Goal: Task Accomplishment & Management: Complete application form

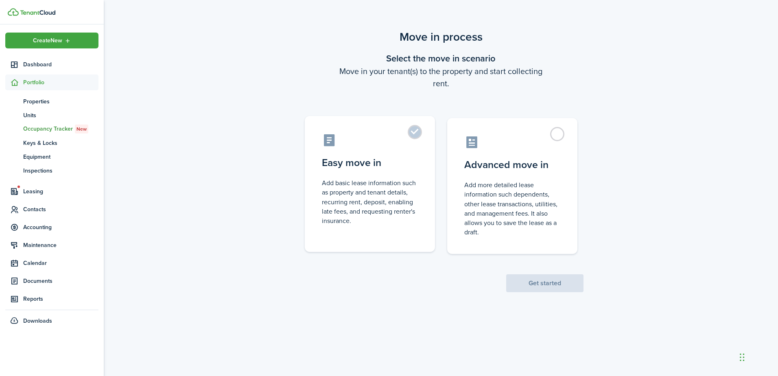
click at [408, 160] on control-radio-card-title "Easy move in" at bounding box center [370, 163] width 96 height 15
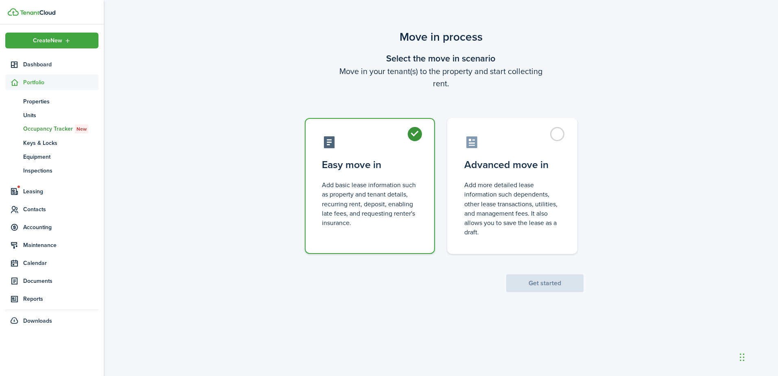
radio input "true"
click at [546, 281] on button "Get started" at bounding box center [544, 283] width 77 height 18
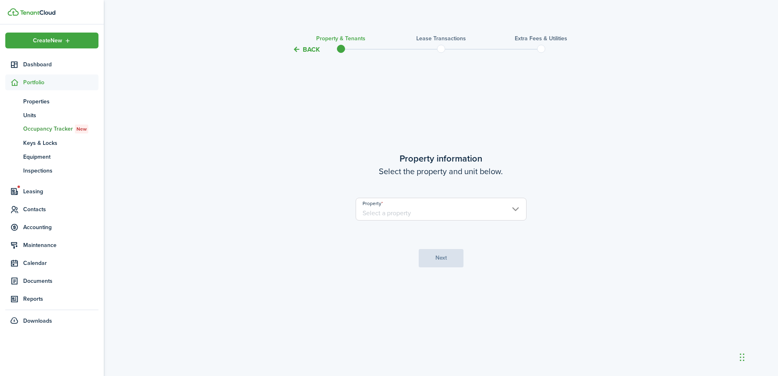
click at [398, 219] on input "Property" at bounding box center [441, 209] width 171 height 23
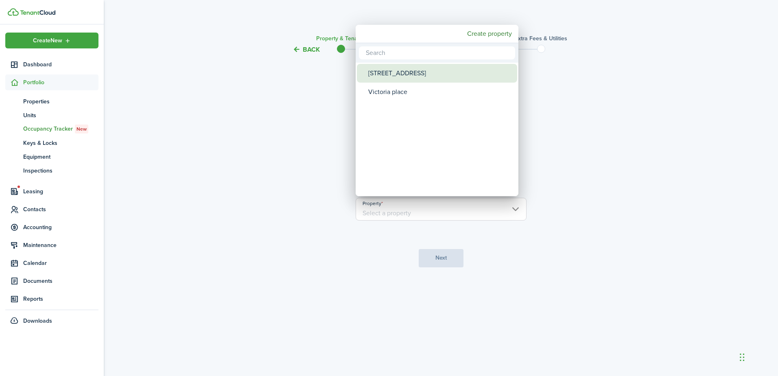
click at [390, 75] on div "[STREET_ADDRESS]" at bounding box center [440, 73] width 144 height 19
type input "[STREET_ADDRESS]"
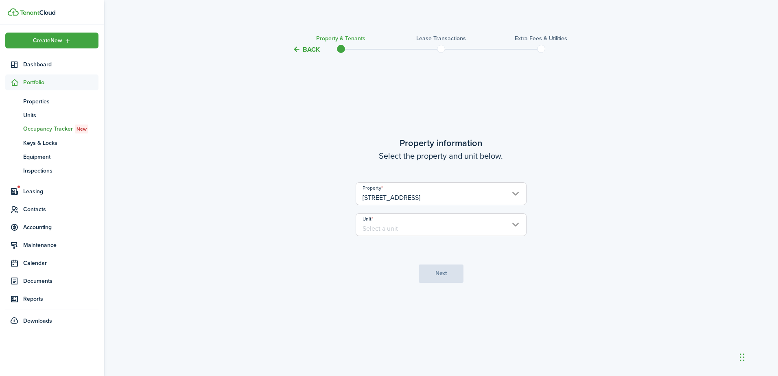
click at [407, 224] on input "Unit" at bounding box center [441, 224] width 171 height 23
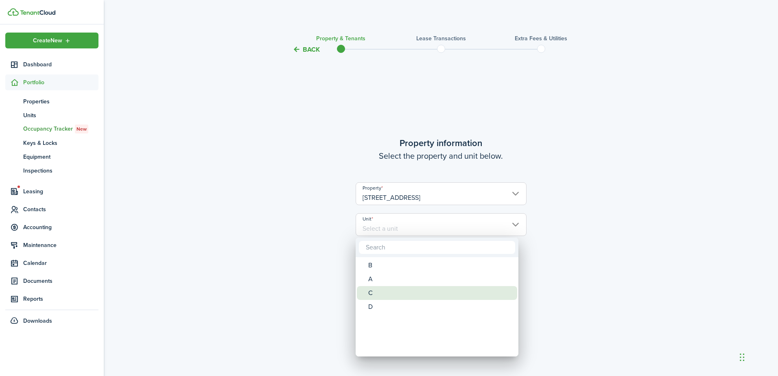
click at [382, 293] on div "C" at bounding box center [440, 293] width 144 height 14
type input "C"
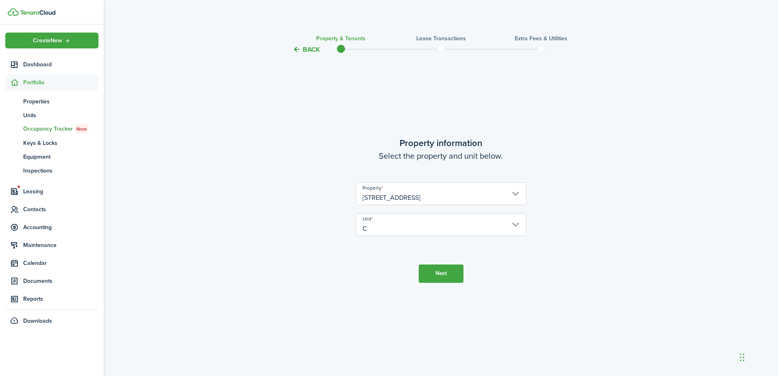
click at [439, 272] on button "Next" at bounding box center [441, 274] width 45 height 18
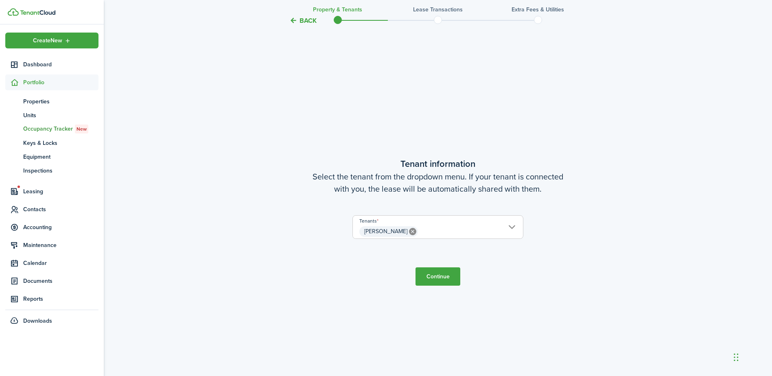
scroll to position [322, 0]
click at [433, 278] on button "Continue" at bounding box center [438, 275] width 45 height 18
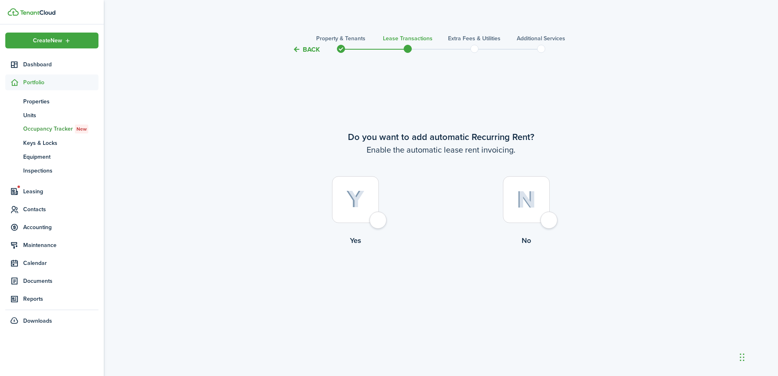
click at [313, 47] on button "Back" at bounding box center [306, 49] width 27 height 9
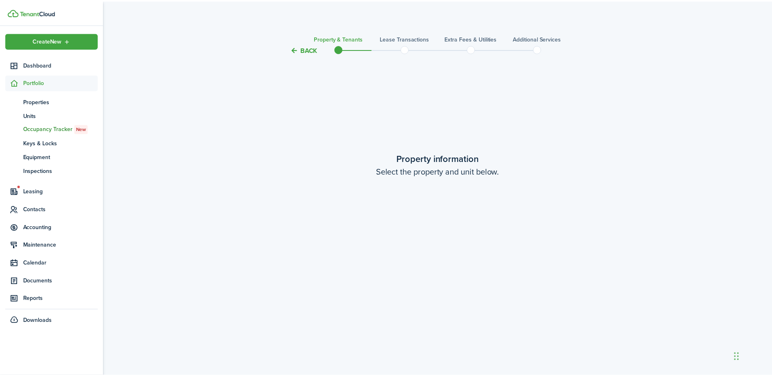
scroll to position [322, 0]
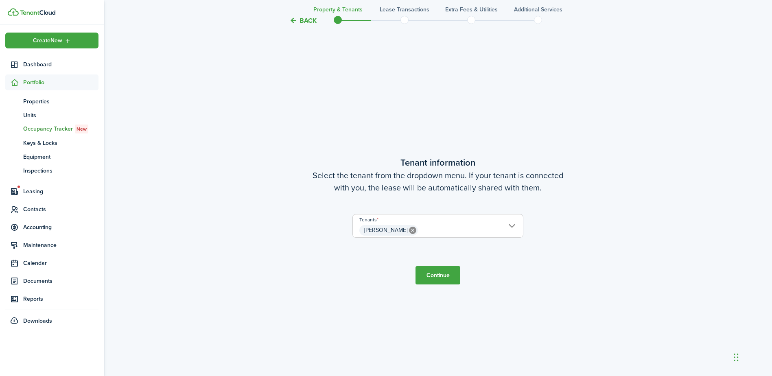
click at [306, 25] on tc-wizard-header "Back Property & Tenants Lease Transactions Extra fees & Utilities Additional Se…" at bounding box center [438, 18] width 354 height 37
click at [306, 25] on button "Back" at bounding box center [302, 20] width 27 height 9
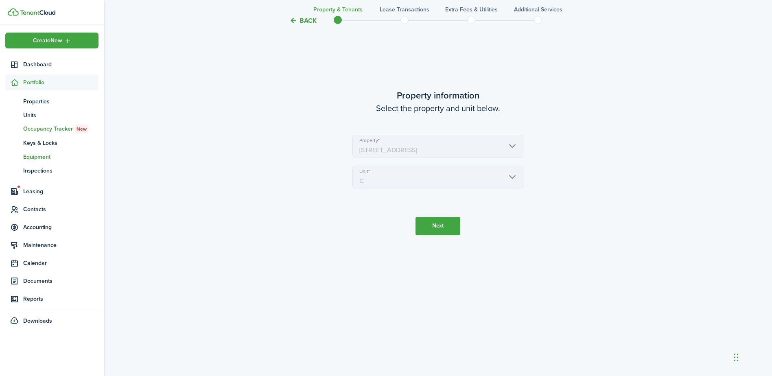
scroll to position [0, 0]
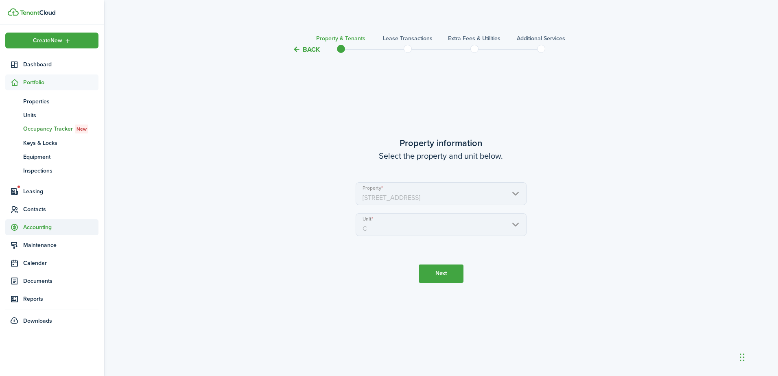
click at [43, 226] on span "Accounting" at bounding box center [60, 227] width 75 height 9
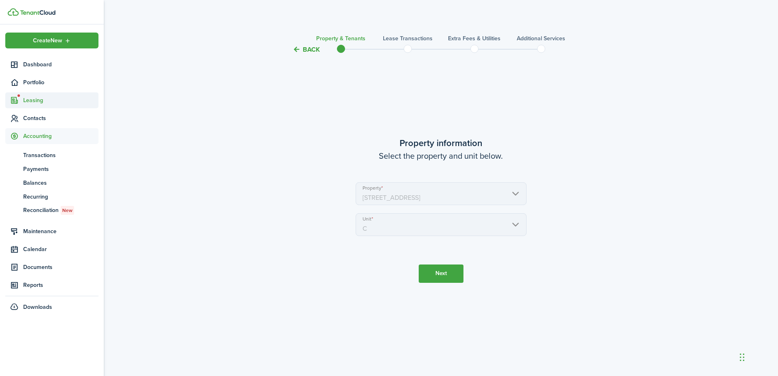
click at [48, 101] on span "Leasing" at bounding box center [60, 100] width 75 height 9
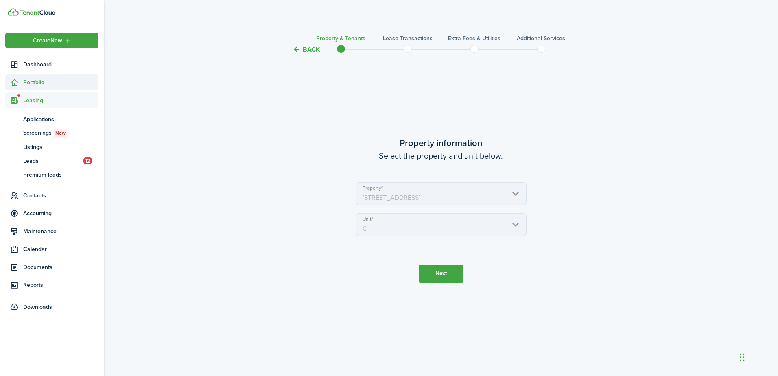
click at [37, 78] on span "Portfolio" at bounding box center [51, 82] width 93 height 16
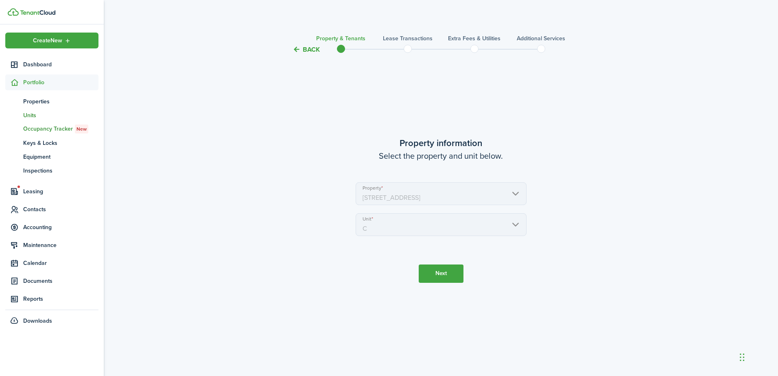
click at [42, 116] on span "Units" at bounding box center [60, 115] width 75 height 9
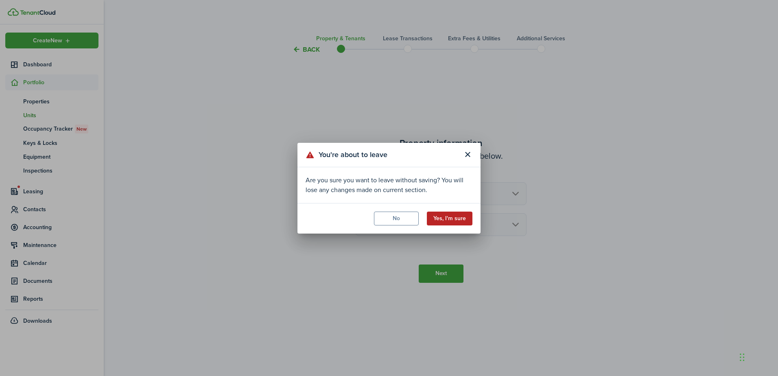
click at [443, 217] on button "Yes, I'm sure" at bounding box center [450, 219] width 46 height 14
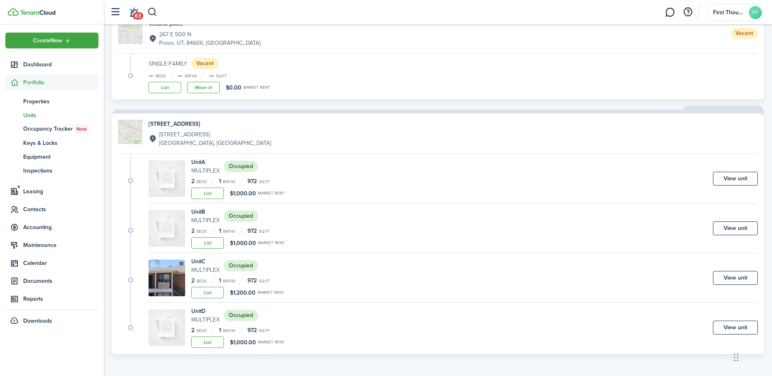
scroll to position [84, 0]
click at [318, 285] on div "Unit C Multiplex Occupied 2 Beds 1 Baths 972 sq.ft List $1,200.00 Market rent V…" at bounding box center [453, 280] width 609 height 46
click at [195, 261] on h4 "Unit C" at bounding box center [205, 261] width 28 height 9
click at [730, 277] on link "View unit" at bounding box center [735, 278] width 45 height 14
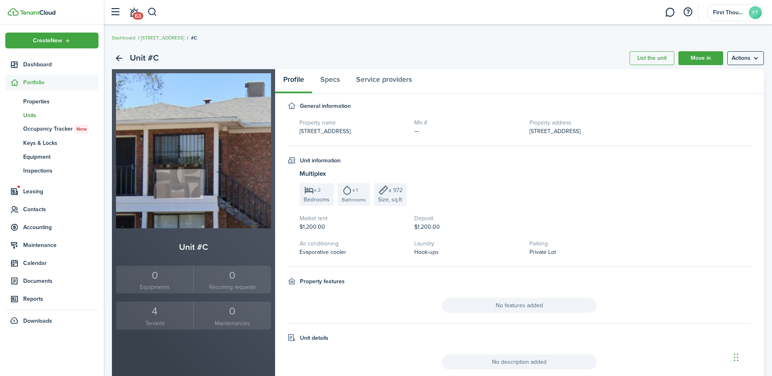
click at [155, 314] on div "4" at bounding box center [154, 311] width 73 height 15
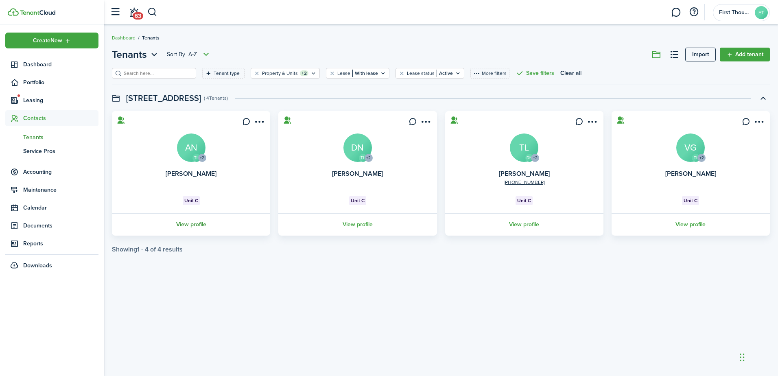
click at [198, 223] on link "View profile" at bounding box center [191, 224] width 161 height 22
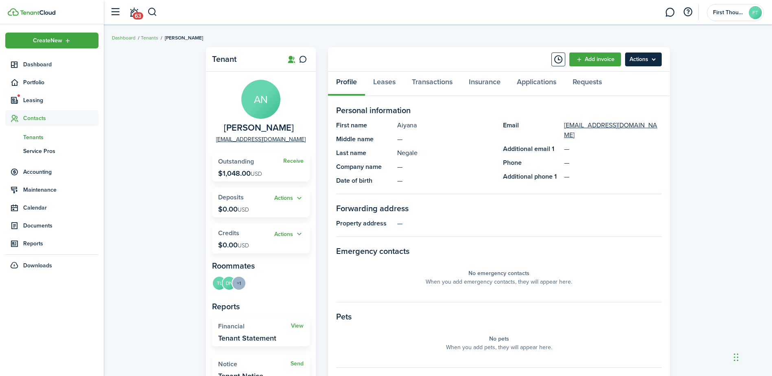
click at [642, 62] on menu-btn "Actions" at bounding box center [643, 60] width 37 height 14
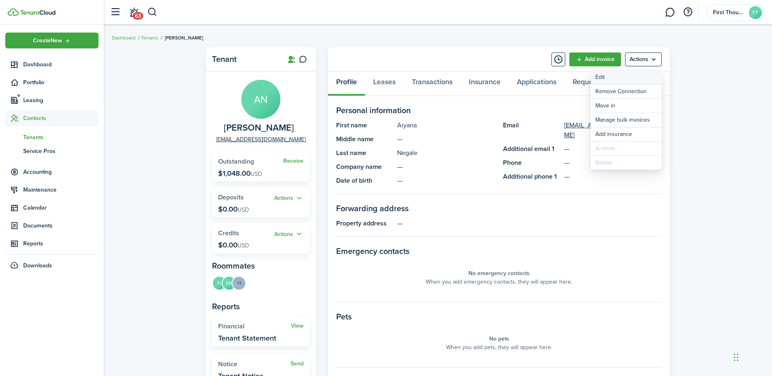
click at [632, 76] on link "Edit" at bounding box center [626, 77] width 71 height 14
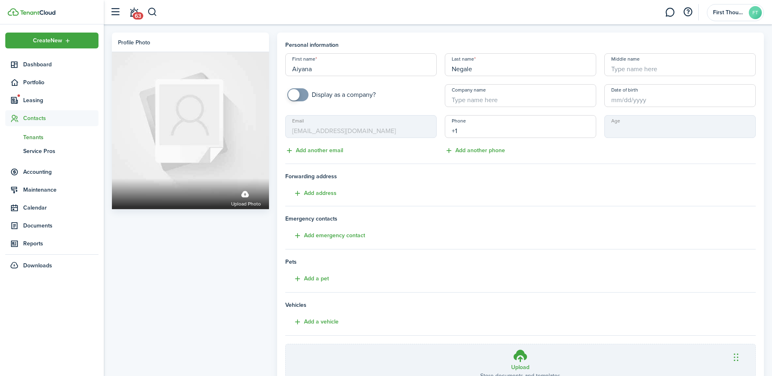
click at [502, 132] on input "+1" at bounding box center [520, 126] width 151 height 23
type input "[PHONE_NUMBER]"
click at [589, 148] on div "Phone [PHONE_NUMBER] US Add another phone" at bounding box center [521, 135] width 160 height 40
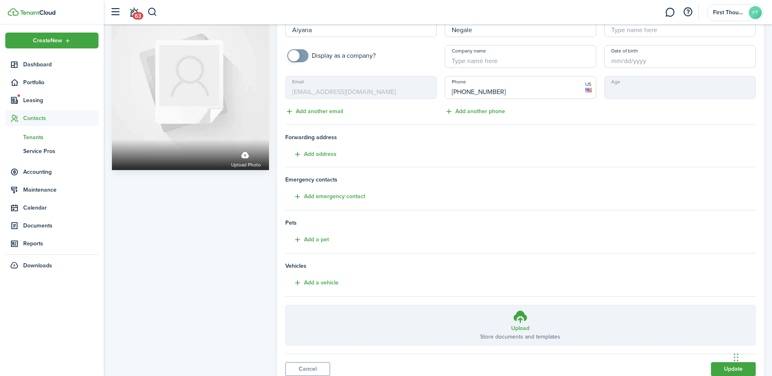
scroll to position [70, 0]
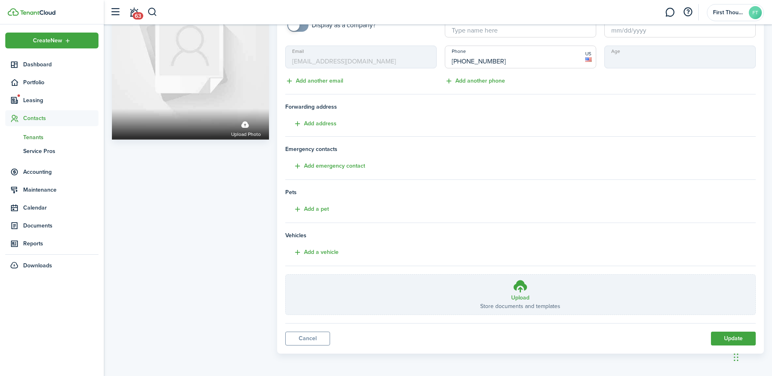
click at [724, 338] on button "Update" at bounding box center [733, 339] width 45 height 14
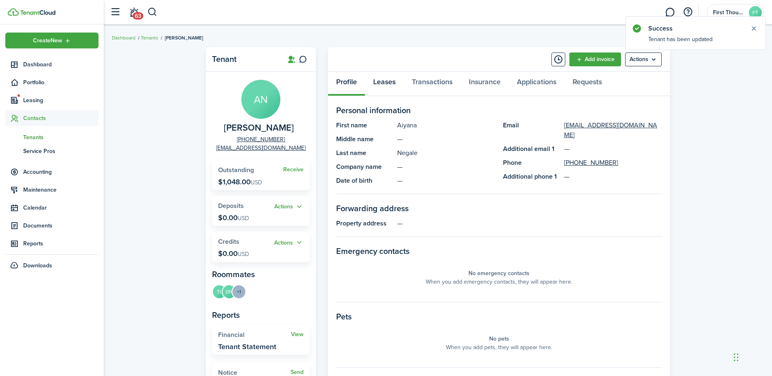
click at [395, 79] on link "Leases" at bounding box center [384, 84] width 39 height 24
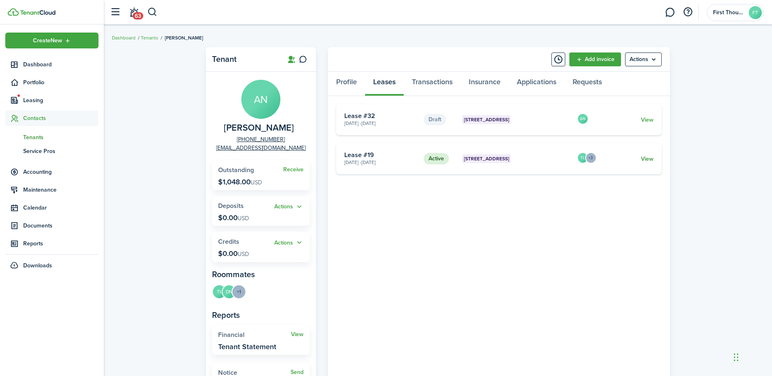
click at [647, 159] on link "View" at bounding box center [647, 159] width 13 height 9
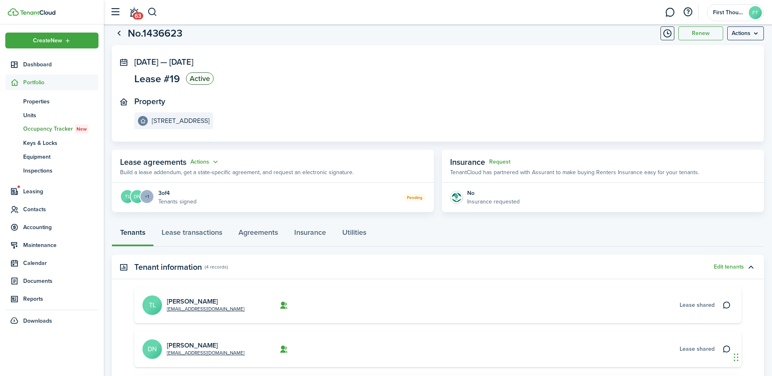
scroll to position [41, 0]
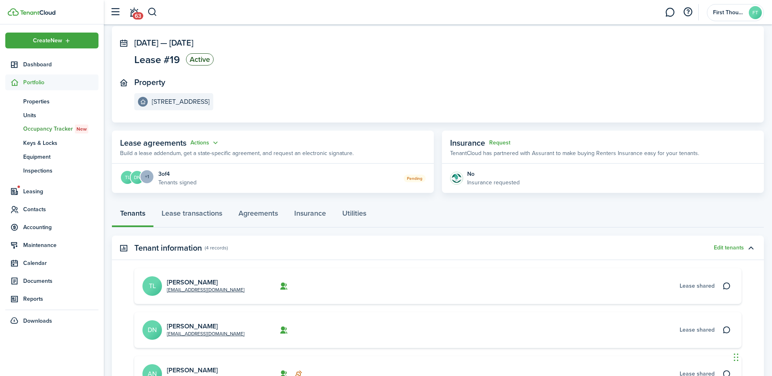
click at [145, 179] on menu-trigger "+1" at bounding box center [147, 176] width 15 height 15
click at [214, 144] on button "Actions" at bounding box center [205, 142] width 29 height 9
click at [285, 152] on p "Build a lease addendum, get a state-specific agreement, and request an electron…" at bounding box center [237, 153] width 234 height 9
click at [154, 178] on menu-trigger "+1" at bounding box center [147, 176] width 15 height 15
click at [138, 180] on avatar-text "DN" at bounding box center [137, 176] width 13 height 13
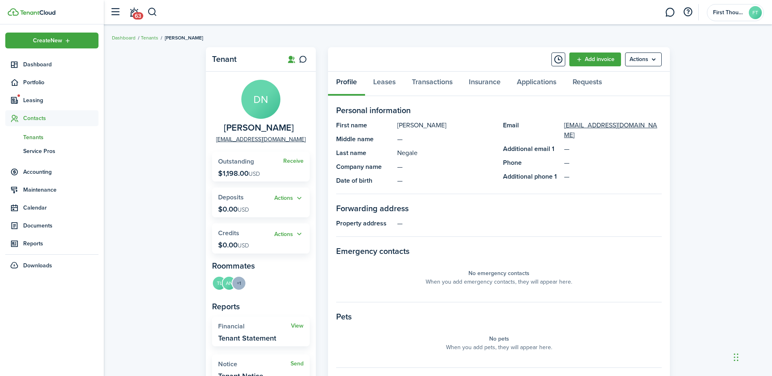
click at [155, 88] on div "Tenant DN [PERSON_NAME] [EMAIL_ADDRESS][DOMAIN_NAME] Receive Outstanding $1,198…" at bounding box center [438, 281] width 668 height 476
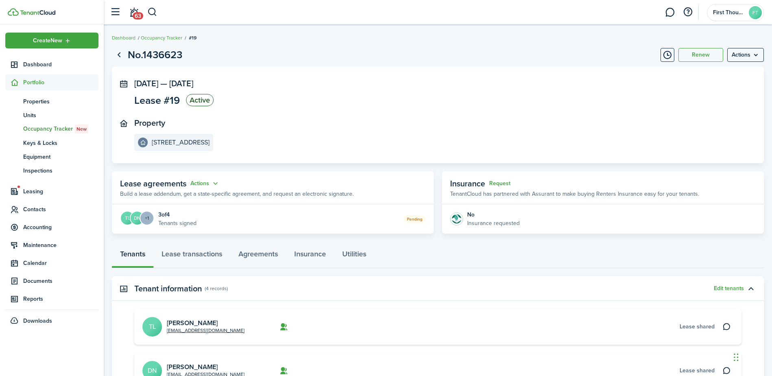
click at [350, 153] on panel-main-body "[DATE] — [DATE] Lease #19 Active Property [STREET_ADDRESS]" at bounding box center [438, 115] width 652 height 96
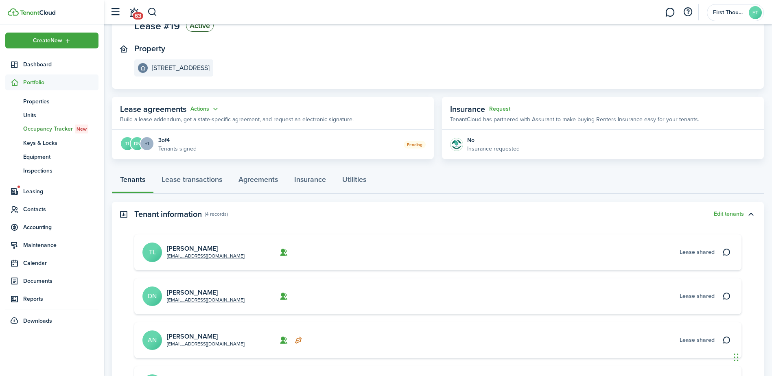
scroll to position [81, 0]
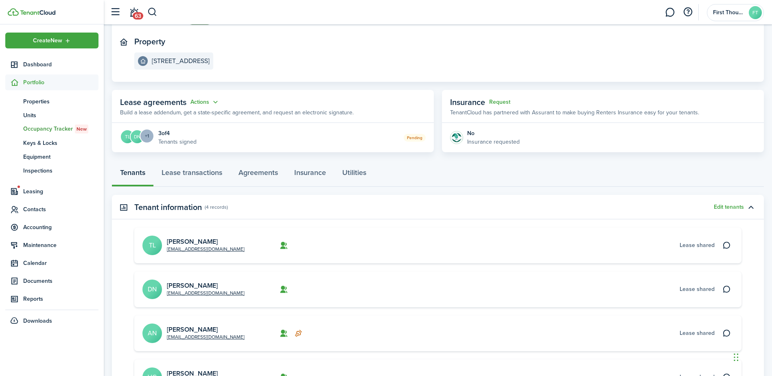
click at [148, 138] on menu-trigger "+1" at bounding box center [147, 136] width 15 height 15
click at [268, 136] on div "Pending" at bounding box center [311, 137] width 229 height 9
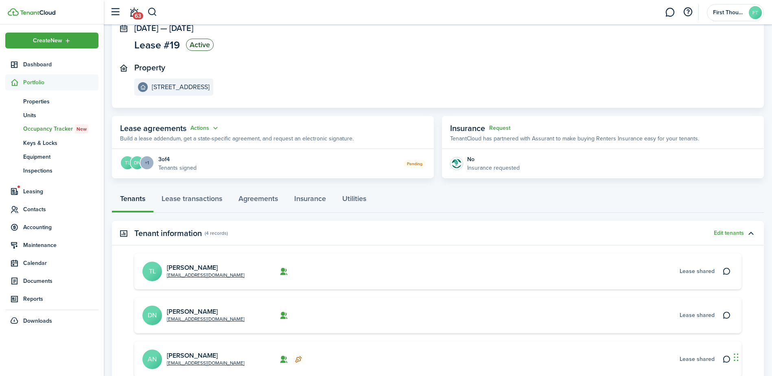
scroll to position [195, 0]
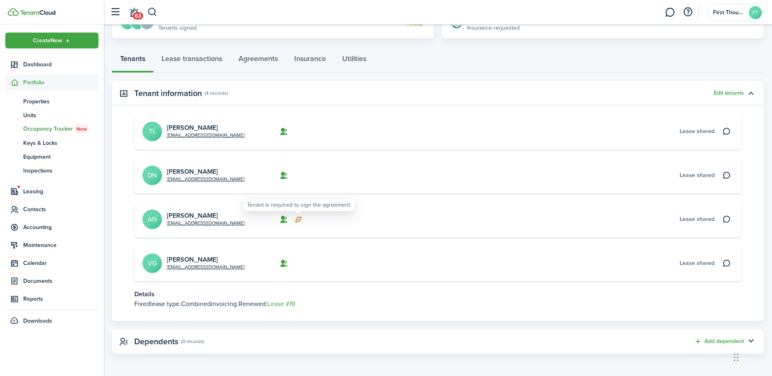
click at [300, 219] on icon at bounding box center [298, 219] width 9 height 8
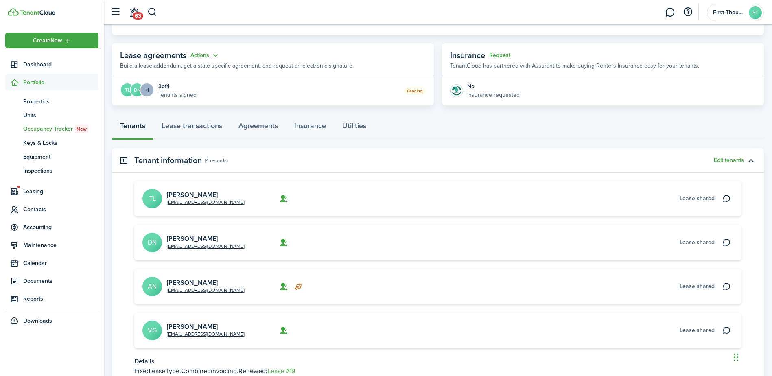
scroll to position [114, 0]
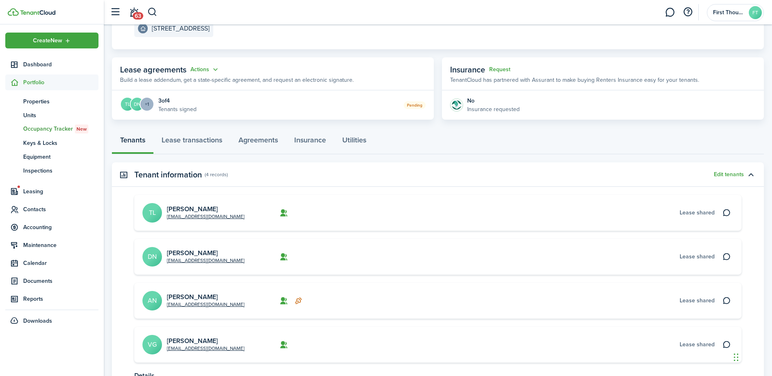
click at [164, 101] on div "3 of 4" at bounding box center [177, 100] width 38 height 9
click at [207, 71] on button "Actions" at bounding box center [205, 69] width 29 height 9
click at [278, 77] on p "Build a lease addendum, get a state-specific agreement, and request an electron…" at bounding box center [237, 80] width 234 height 9
click at [418, 103] on status "Pending" at bounding box center [415, 105] width 22 height 8
click at [418, 104] on status "Pending" at bounding box center [415, 105] width 22 height 8
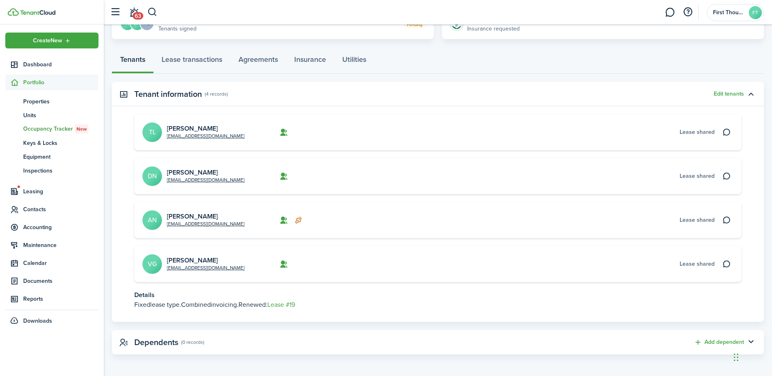
scroll to position [195, 0]
click at [338, 226] on card "[EMAIL_ADDRESS][DOMAIN_NAME] [PERSON_NAME] AN Lease shared" at bounding box center [437, 220] width 607 height 36
click at [301, 219] on icon at bounding box center [298, 219] width 9 height 8
click at [281, 219] on icon at bounding box center [284, 219] width 9 height 8
drag, startPoint x: 697, startPoint y: 218, endPoint x: 717, endPoint y: 219, distance: 20.4
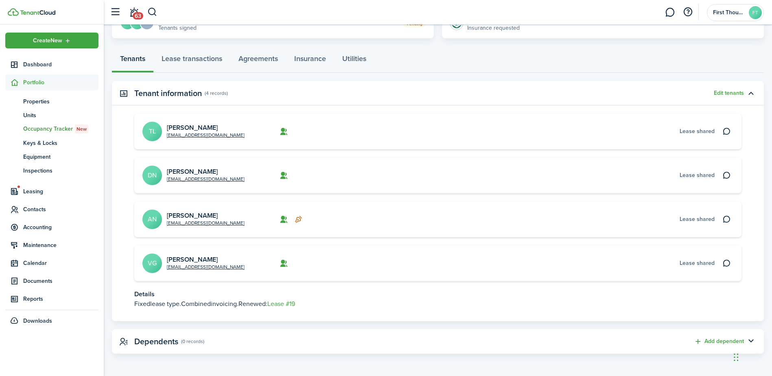
click at [697, 218] on span "Lease shared" at bounding box center [697, 219] width 35 height 9
click at [729, 219] on icon at bounding box center [727, 219] width 9 height 8
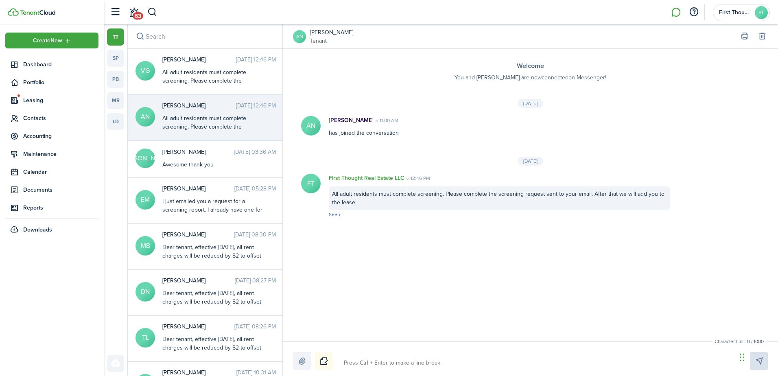
click at [425, 256] on div "Welcome You and [PERSON_NAME] are now connected on Messenger! [DATE] AN [PERSON…" at bounding box center [530, 195] width 495 height 293
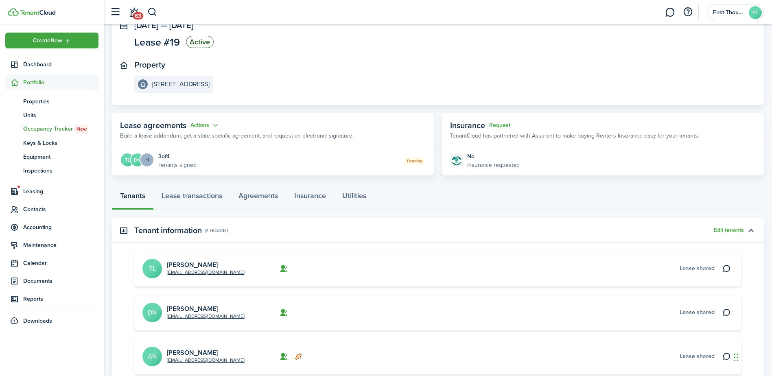
scroll to position [163, 0]
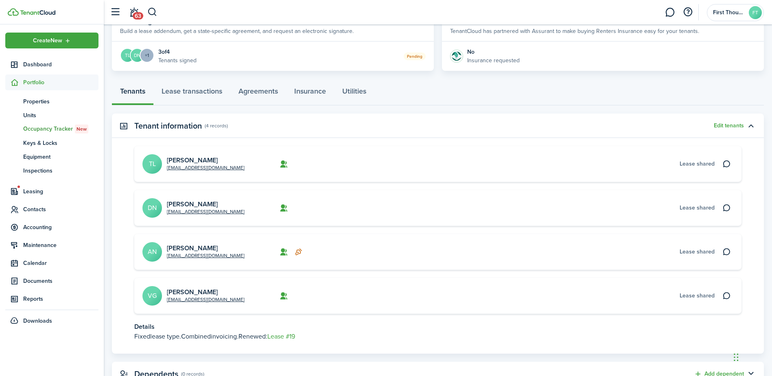
click at [387, 206] on card-additional-info "Lease shared" at bounding box center [518, 208] width 394 height 9
click at [298, 255] on icon at bounding box center [298, 252] width 9 height 8
click at [284, 254] on icon at bounding box center [284, 252] width 9 height 8
click at [195, 247] on link "[PERSON_NAME]" at bounding box center [192, 247] width 51 height 9
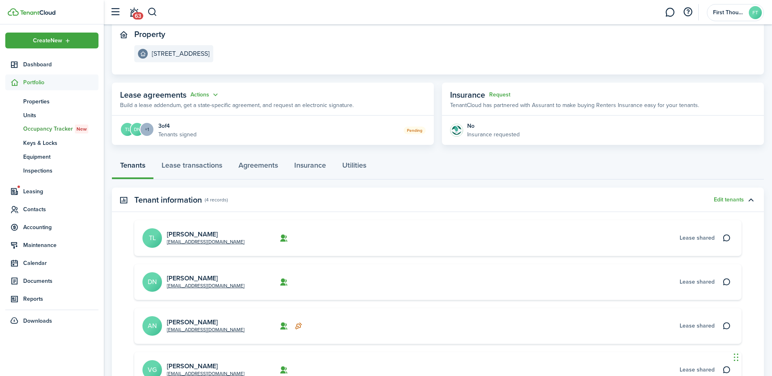
scroll to position [195, 0]
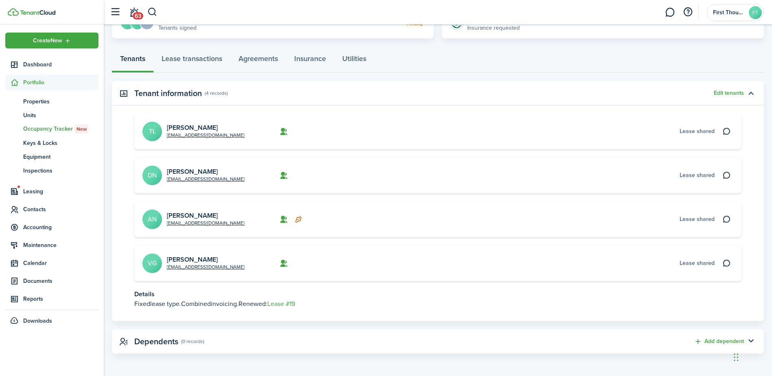
click at [347, 211] on card "[EMAIL_ADDRESS][DOMAIN_NAME] [PERSON_NAME] AN Lease shared" at bounding box center [437, 220] width 607 height 36
click at [688, 219] on span "Lease shared" at bounding box center [697, 219] width 35 height 9
click at [727, 219] on icon at bounding box center [727, 219] width 9 height 8
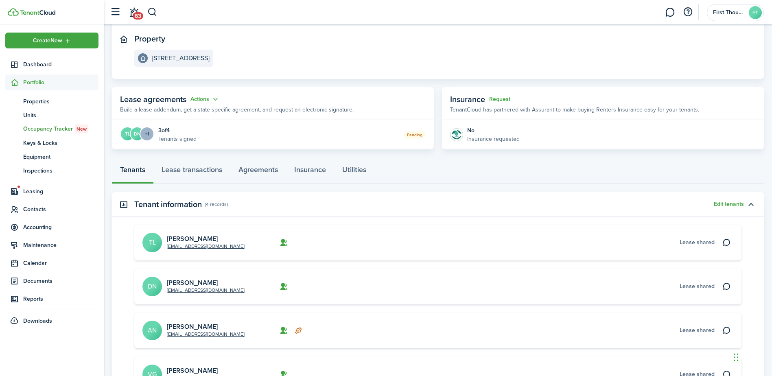
scroll to position [195, 0]
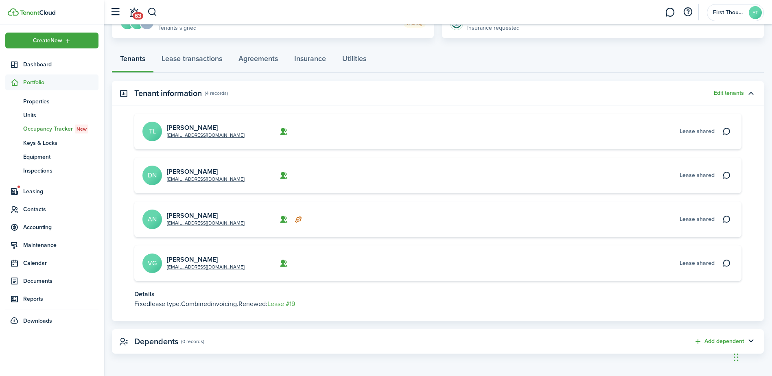
click at [351, 217] on card-additional-info "Lease shared" at bounding box center [518, 219] width 394 height 9
click at [191, 214] on link "[PERSON_NAME]" at bounding box center [192, 215] width 51 height 9
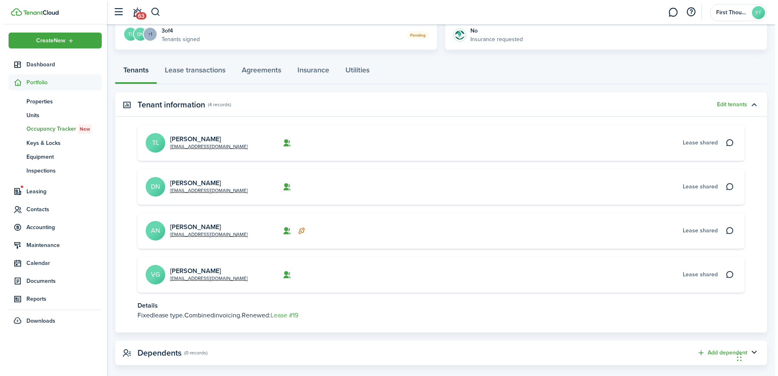
scroll to position [195, 0]
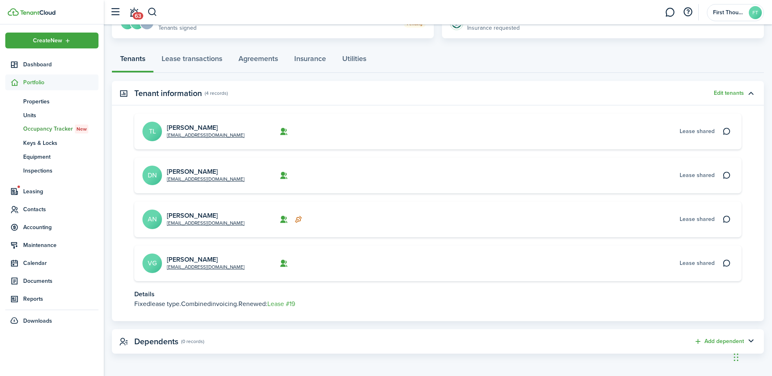
click at [362, 214] on card "[EMAIL_ADDRESS][DOMAIN_NAME] [PERSON_NAME] AN Lease shared" at bounding box center [437, 220] width 607 height 36
click at [552, 212] on card "[EMAIL_ADDRESS][DOMAIN_NAME] [PERSON_NAME] AN Lease shared" at bounding box center [437, 220] width 607 height 36
click at [746, 14] on account-user-avatar "First Thought Real Estate LLC FT" at bounding box center [735, 12] width 57 height 17
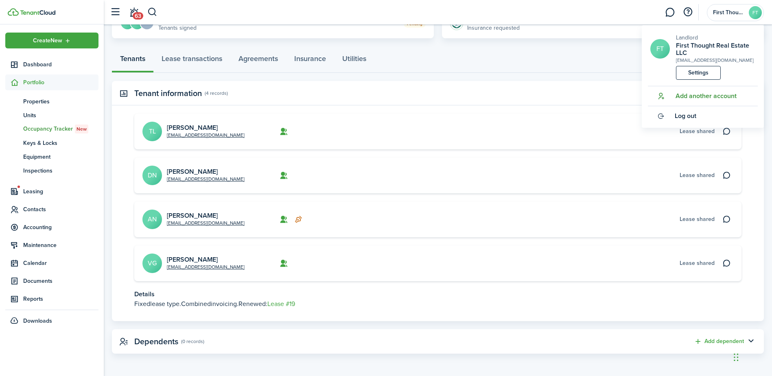
click at [698, 96] on span "Add another account" at bounding box center [706, 95] width 61 height 7
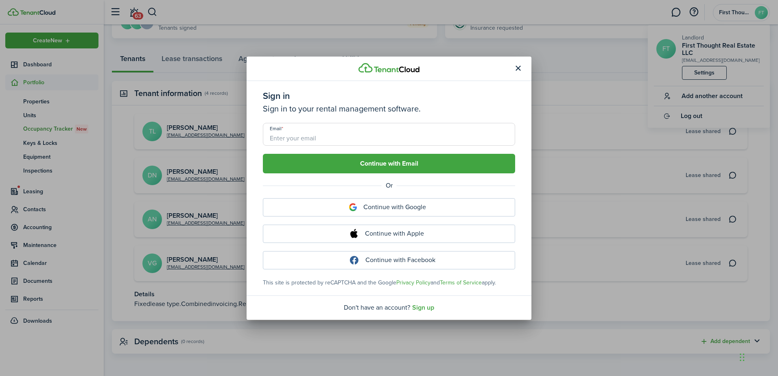
click at [353, 128] on input "Email" at bounding box center [389, 134] width 252 height 23
click at [337, 136] on input "Email" at bounding box center [389, 134] width 252 height 23
type input "[EMAIL_ADDRESS][DOMAIN_NAME]"
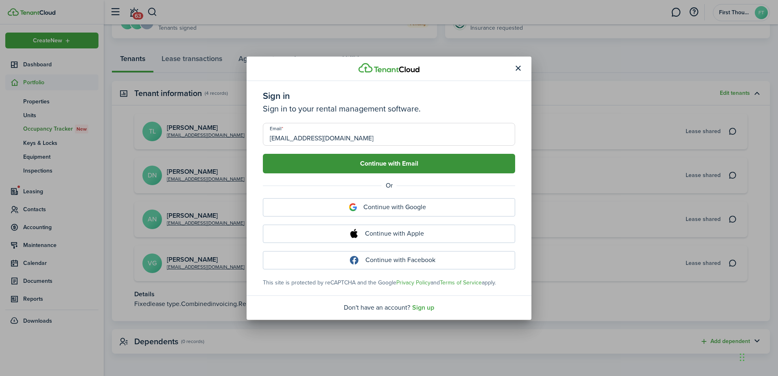
click at [341, 166] on button "Continue with Email" at bounding box center [389, 164] width 252 height 20
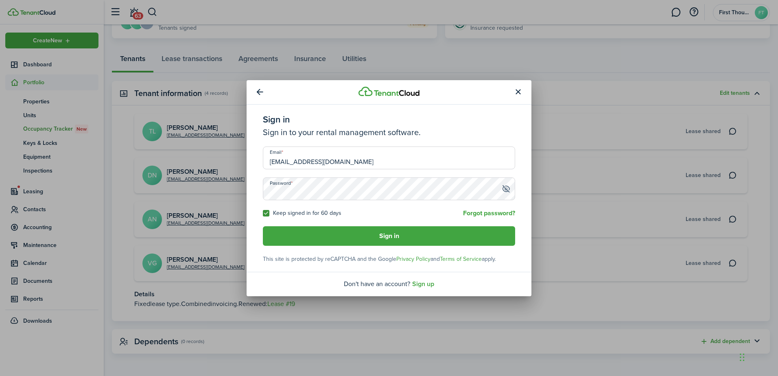
click at [506, 189] on span at bounding box center [506, 189] width 9 height 8
click at [506, 188] on span at bounding box center [506, 189] width 9 height 8
drag, startPoint x: 506, startPoint y: 188, endPoint x: 448, endPoint y: 232, distance: 73.0
click at [447, 232] on button "Sign in" at bounding box center [389, 236] width 252 height 20
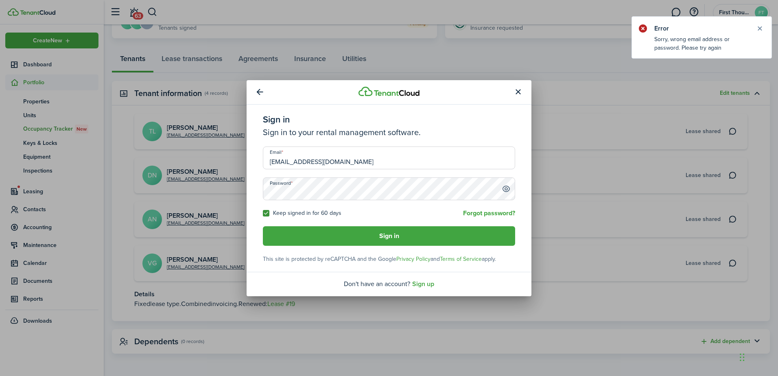
click at [232, 193] on div "Sign in Sign in to your rental management software. Email [EMAIL_ADDRESS][DOMAI…" at bounding box center [389, 188] width 778 height 376
click at [263, 226] on button "Sign in" at bounding box center [389, 236] width 252 height 20
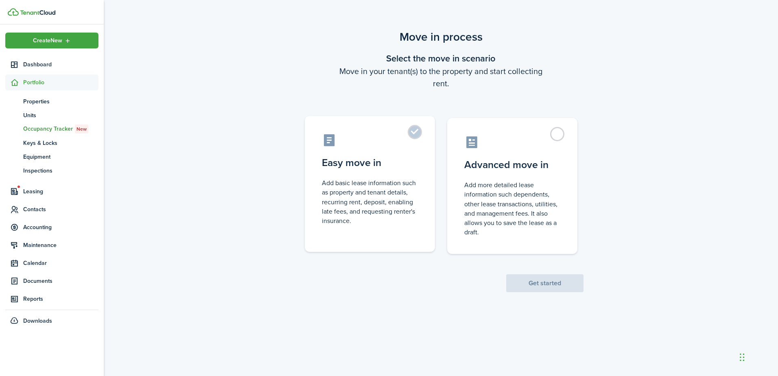
click at [416, 142] on control-radio-card-icon at bounding box center [370, 140] width 96 height 14
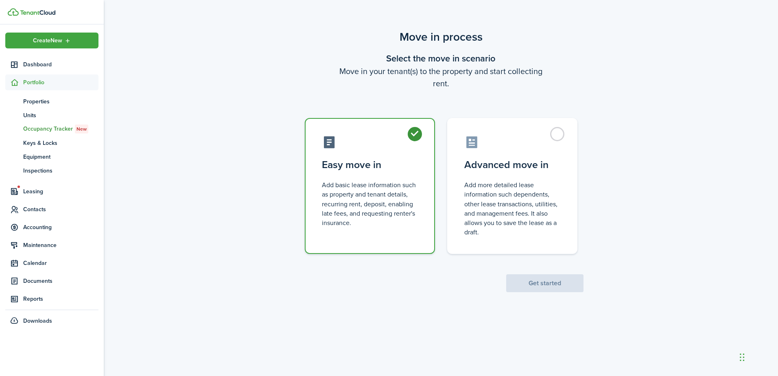
radio input "true"
click at [552, 280] on button "Get started" at bounding box center [544, 283] width 77 height 18
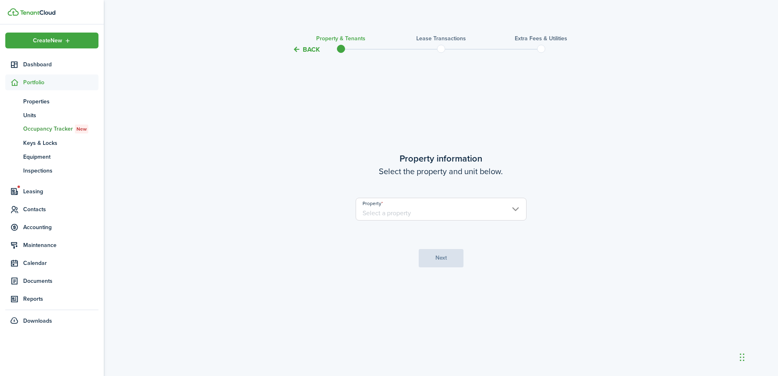
click at [449, 204] on input "Property" at bounding box center [441, 209] width 171 height 23
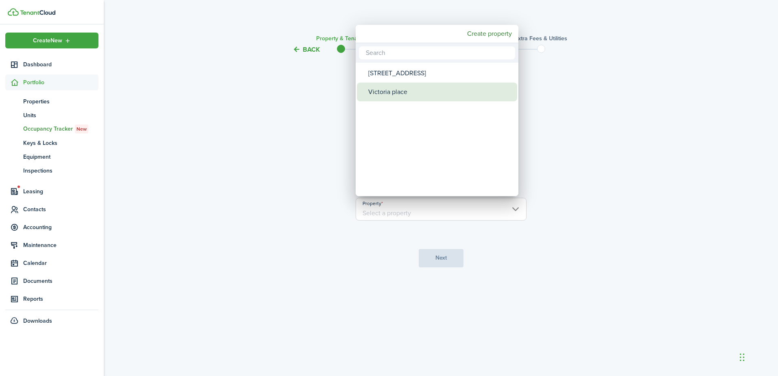
click at [404, 90] on div "Victoria place" at bounding box center [440, 92] width 144 height 19
type input "Victoria place"
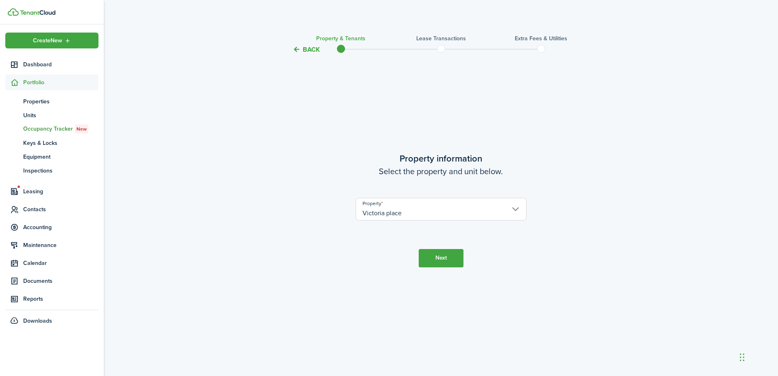
click at [431, 256] on button "Next" at bounding box center [441, 258] width 45 height 18
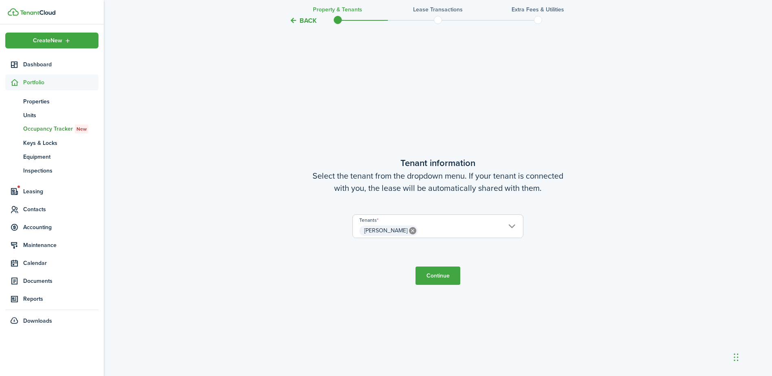
scroll to position [322, 0]
click at [431, 278] on button "Continue" at bounding box center [438, 275] width 45 height 18
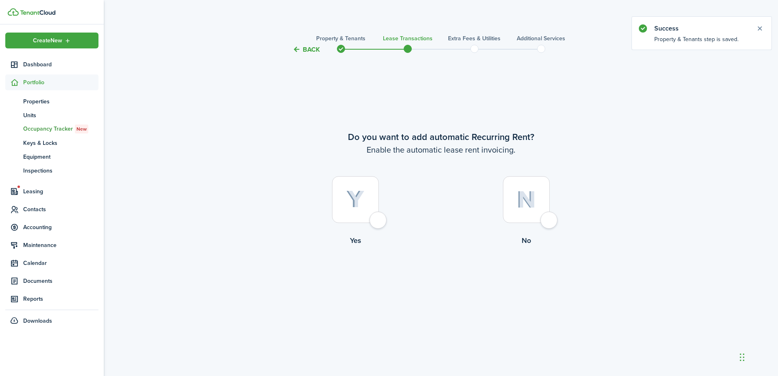
click at [358, 213] on div at bounding box center [355, 199] width 47 height 47
radio input "true"
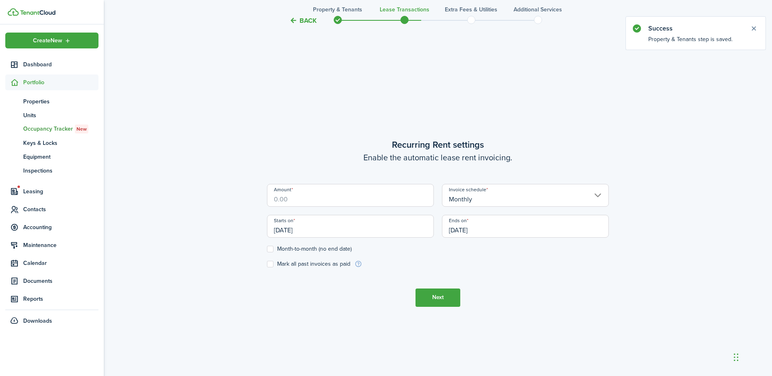
scroll to position [322, 0]
click at [359, 193] on input "Amount" at bounding box center [350, 193] width 167 height 23
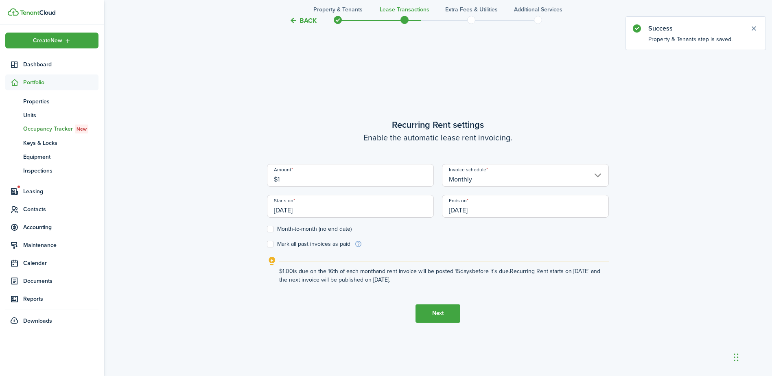
type input "$1.00"
click at [326, 115] on tc-wizard-step "Recurring Rent settings Enable the automatic lease rent invoicing. Amount $1.00…" at bounding box center [438, 220] width 342 height 376
click at [431, 311] on button "Next" at bounding box center [438, 314] width 45 height 18
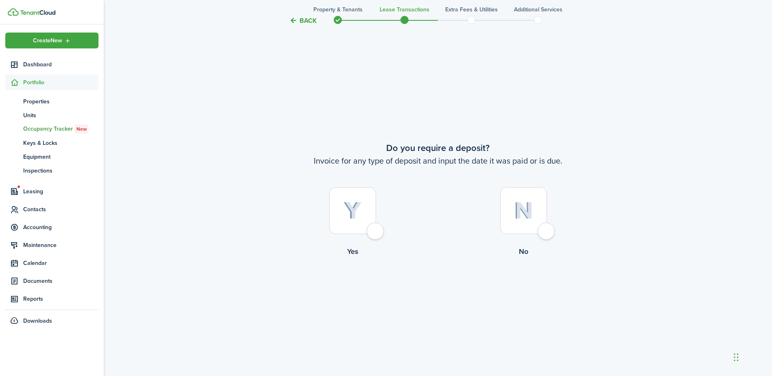
scroll to position [698, 0]
click at [524, 224] on div at bounding box center [523, 210] width 47 height 47
radio input "true"
click at [526, 220] on div at bounding box center [523, 210] width 47 height 47
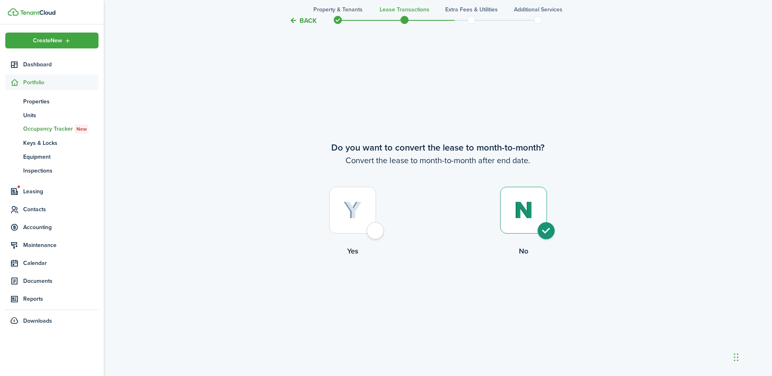
radio input "true"
click at [445, 283] on button "Continue" at bounding box center [438, 290] width 45 height 18
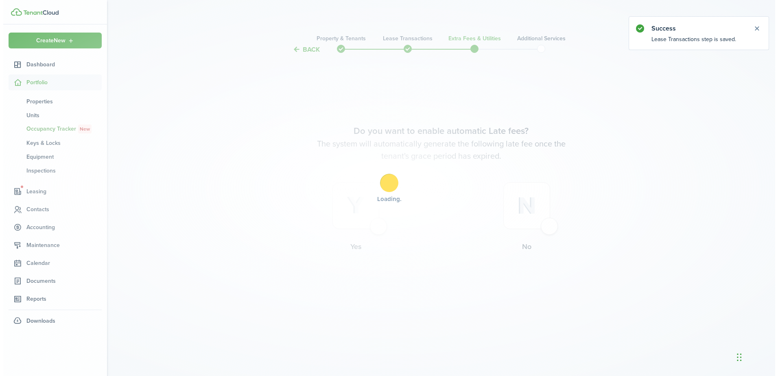
scroll to position [0, 0]
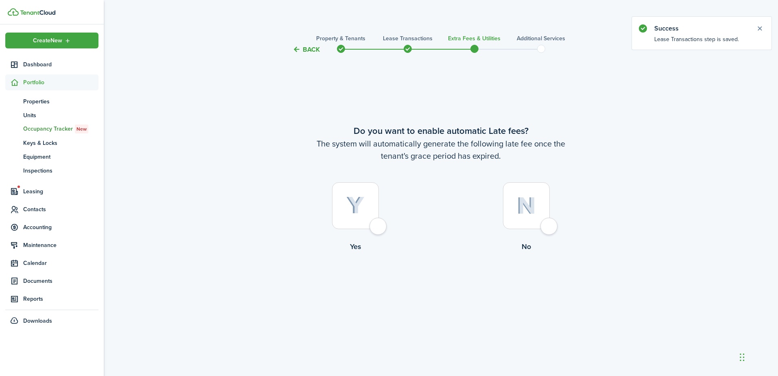
click at [527, 210] on img at bounding box center [526, 206] width 19 height 18
radio input "true"
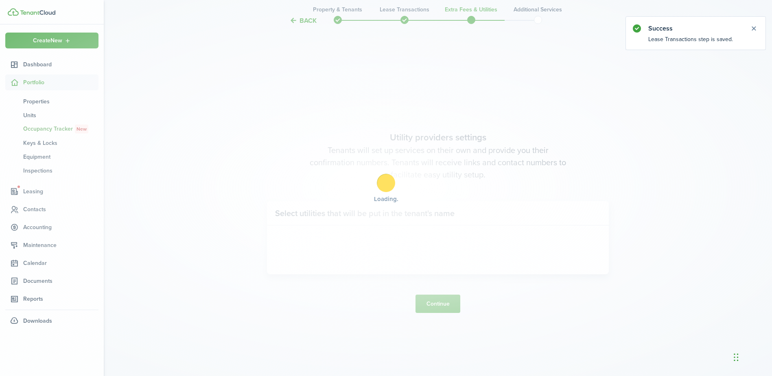
scroll to position [322, 0]
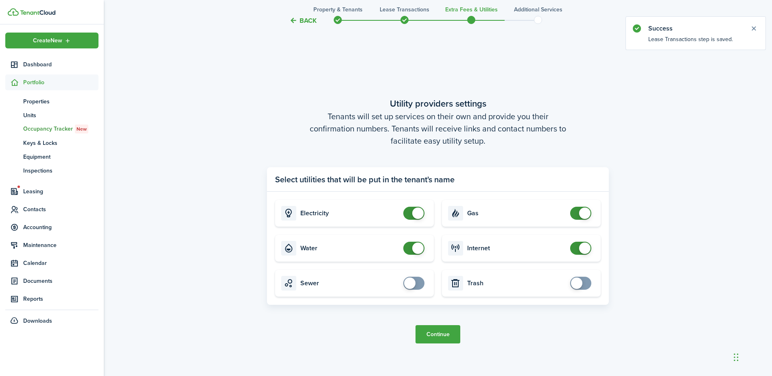
click at [451, 333] on button "Continue" at bounding box center [438, 334] width 45 height 18
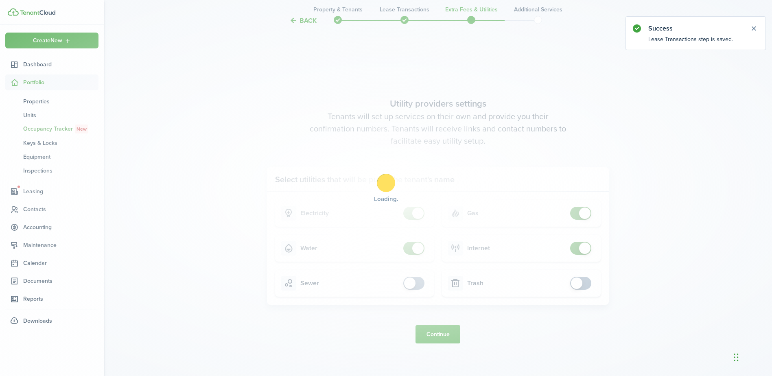
scroll to position [0, 0]
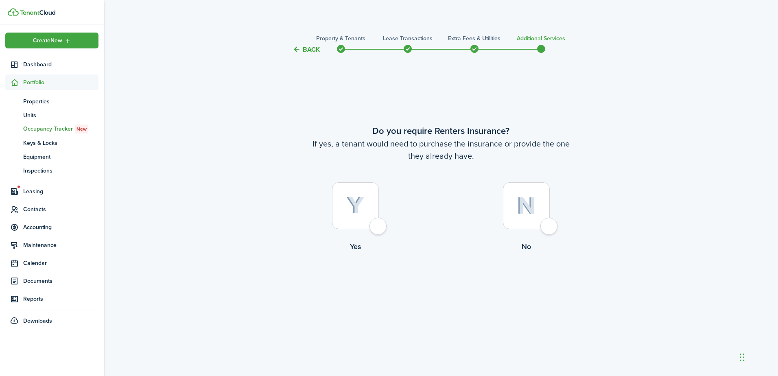
click at [536, 207] on div at bounding box center [526, 205] width 47 height 47
radio input "true"
click at [465, 284] on button "Complete move in" at bounding box center [441, 285] width 60 height 18
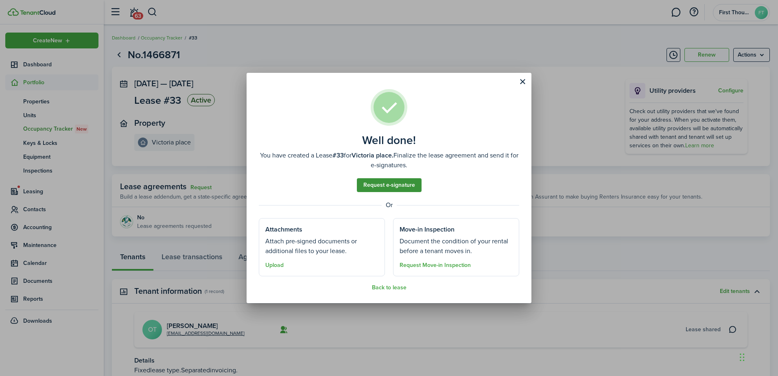
click at [405, 188] on link "Request e-signature" at bounding box center [389, 185] width 65 height 14
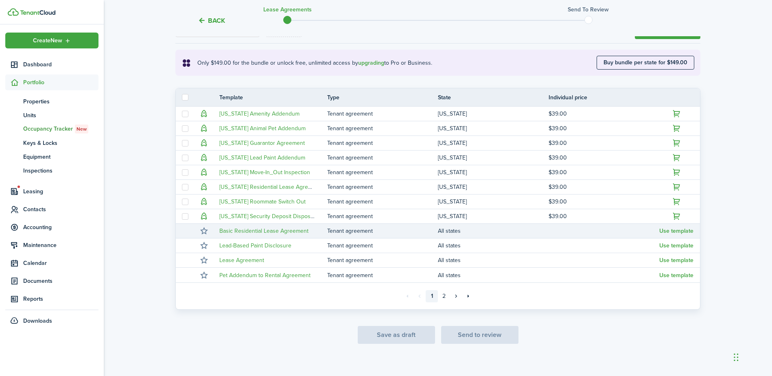
scroll to position [138, 0]
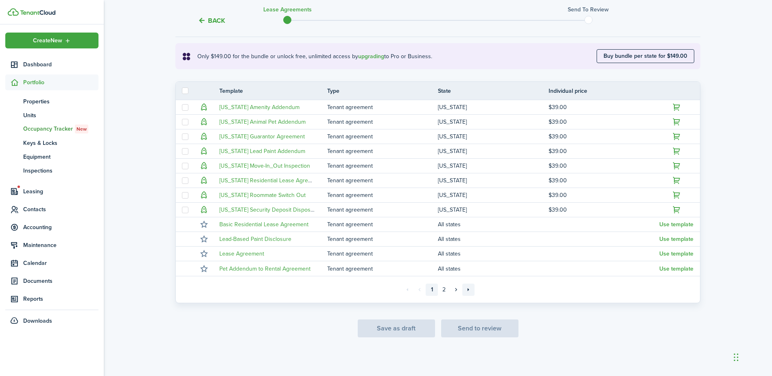
click at [471, 287] on link "»»" at bounding box center [468, 290] width 12 height 12
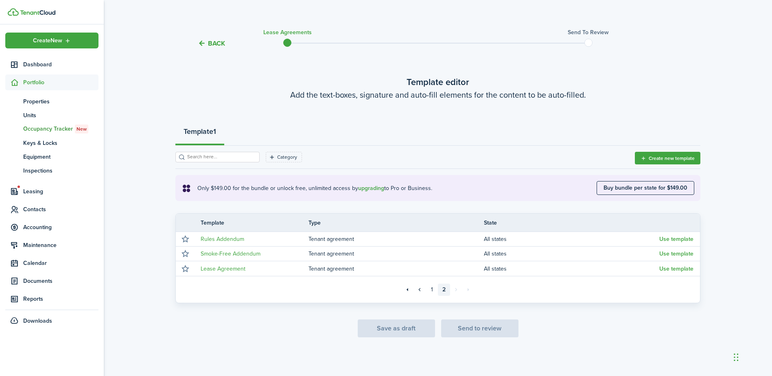
scroll to position [6, 0]
click at [230, 271] on link "Lease Agreement" at bounding box center [223, 269] width 45 height 9
